Goal: Task Accomplishment & Management: Manage account settings

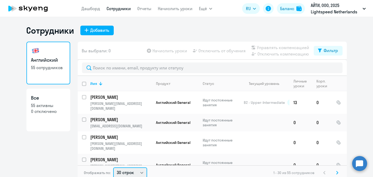
scroll to position [1, 0]
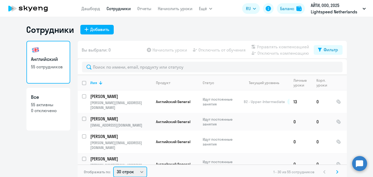
click at [133, 174] on select "30 строк 50 строк 100 строк" at bounding box center [130, 172] width 34 height 11
select select "100"
click at [113, 167] on select "30 строк 50 строк 100 строк" at bounding box center [130, 172] width 34 height 11
click at [83, 83] on input "deselect all" at bounding box center [87, 86] width 11 height 11
checkbox input "true"
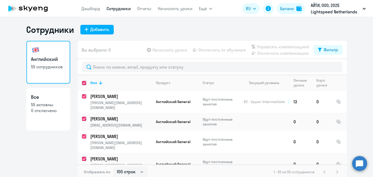
checkbox input "true"
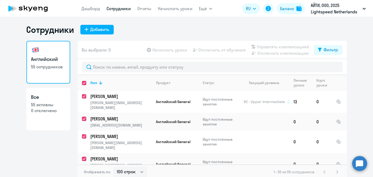
checkbox input "true"
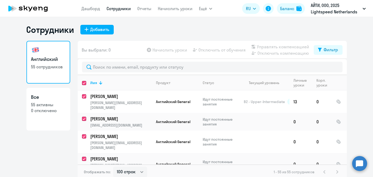
checkbox input "true"
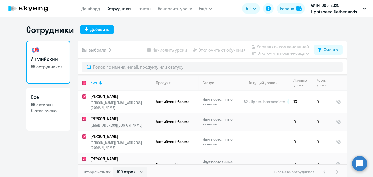
checkbox input "true"
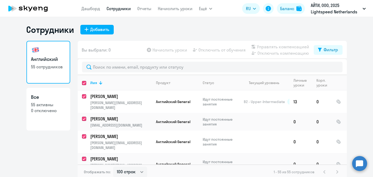
checkbox input "true"
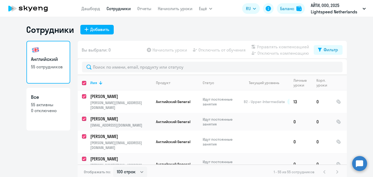
checkbox input "true"
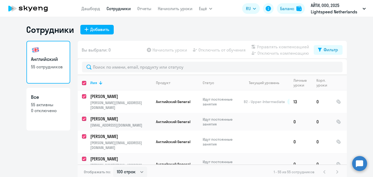
checkbox input "true"
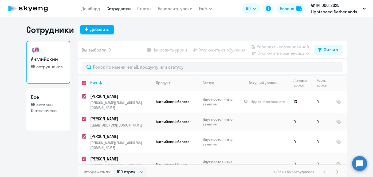
checkbox input "true"
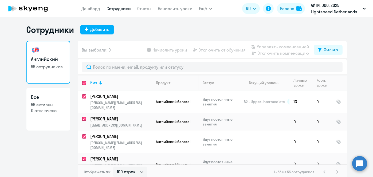
checkbox input "true"
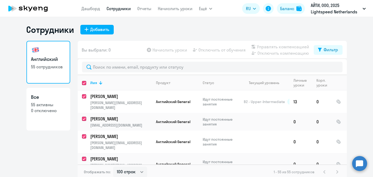
checkbox input "true"
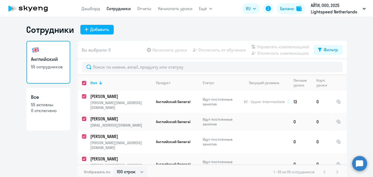
checkbox input "true"
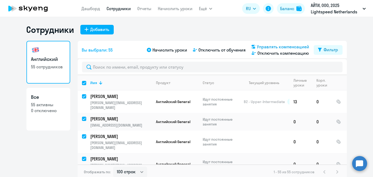
click at [272, 44] on span "Управлять компенсацией" at bounding box center [283, 47] width 52 height 6
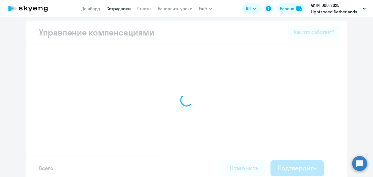
select select "MONTHLY"
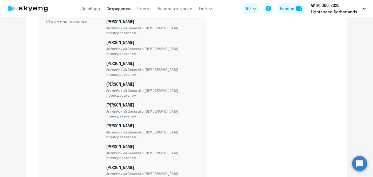
scroll to position [1253, 0]
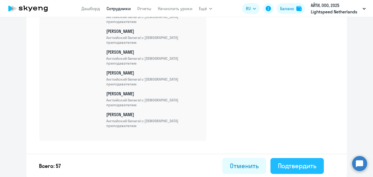
click at [293, 168] on div "Подтвердить" at bounding box center [297, 166] width 38 height 9
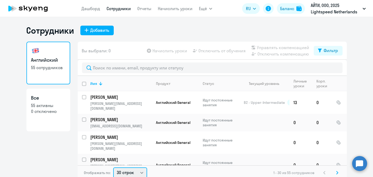
click at [134, 173] on select "30 строк 50 строк 100 строк" at bounding box center [130, 173] width 34 height 11
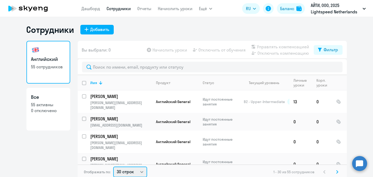
select select "100"
click at [113, 167] on select "30 строк 50 строк 100 строк" at bounding box center [130, 172] width 34 height 11
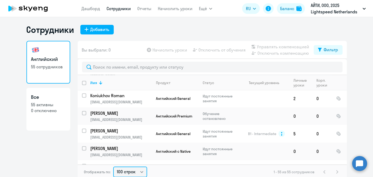
scroll to position [914, 0]
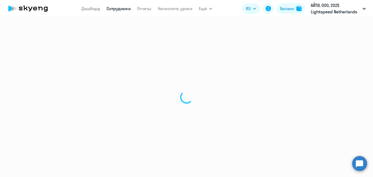
select select "english"
